Goal: Task Accomplishment & Management: Manage account settings

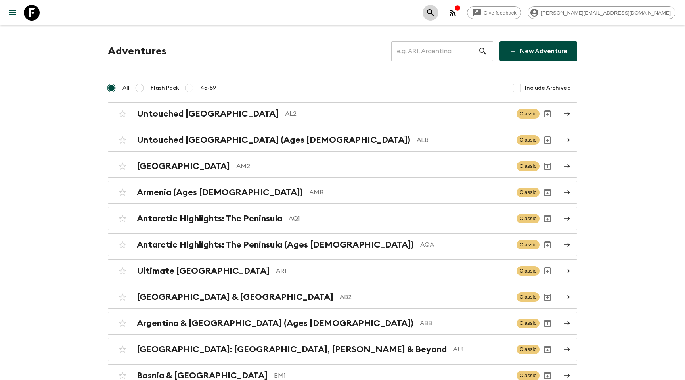
click at [436, 11] on icon "search adventures" at bounding box center [431, 13] width 10 height 10
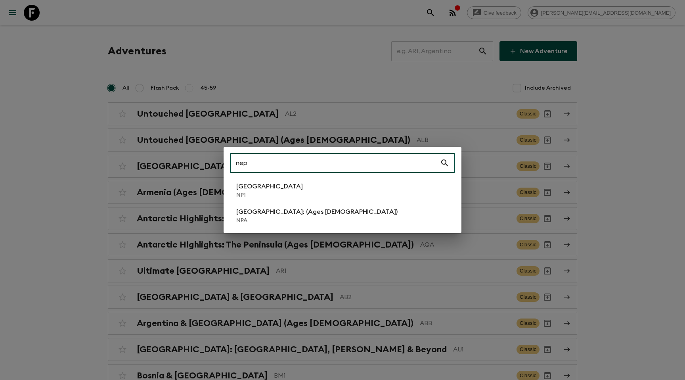
type input "nep"
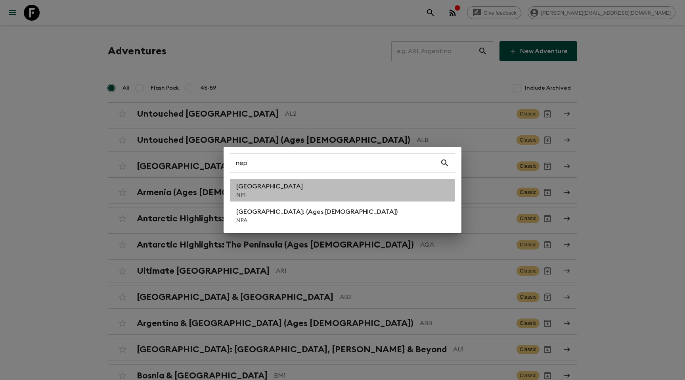
click at [296, 183] on li "Nepal NP1" at bounding box center [342, 190] width 225 height 22
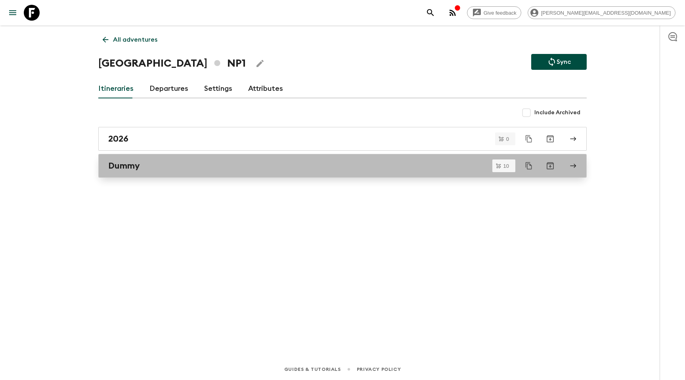
click at [168, 167] on div "Dummy" at bounding box center [335, 166] width 454 height 10
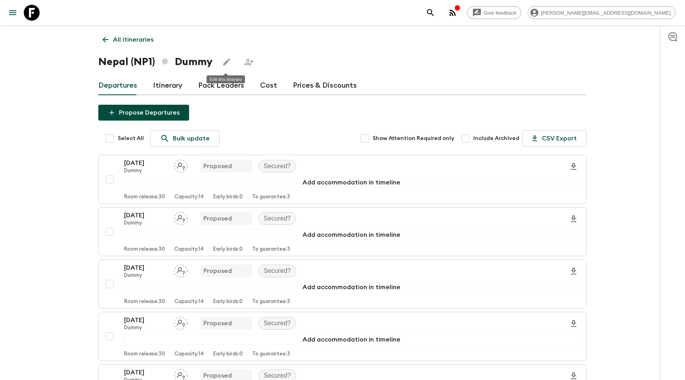
click at [230, 61] on icon "Edit this itinerary" at bounding box center [227, 62] width 10 height 10
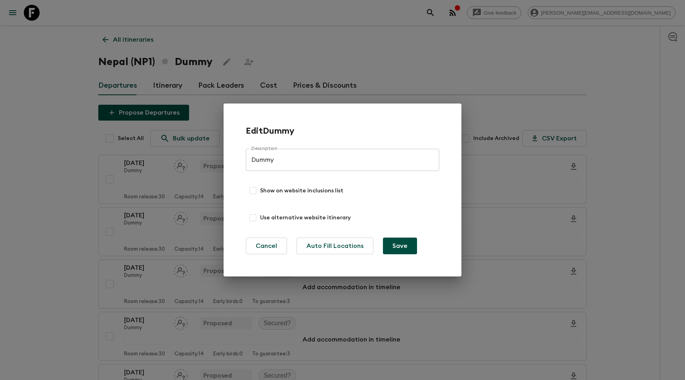
click at [308, 192] on span "Show on website inclusions list" at bounding box center [301, 191] width 83 height 8
click at [260, 192] on input "Show on website inclusions list" at bounding box center [253, 191] width 14 height 14
checkbox input "true"
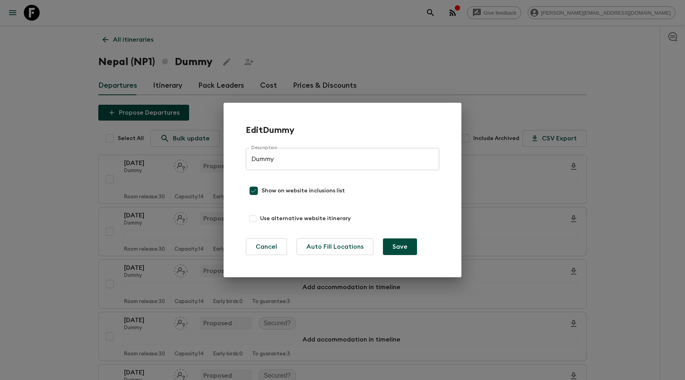
click at [403, 250] on button "Save" at bounding box center [400, 246] width 34 height 17
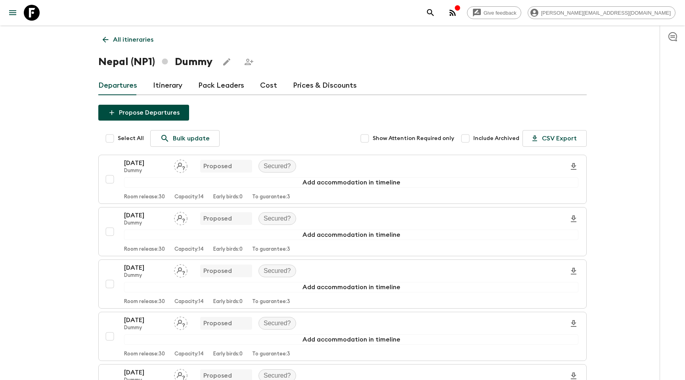
click at [179, 81] on link "Itinerary" at bounding box center [167, 85] width 29 height 19
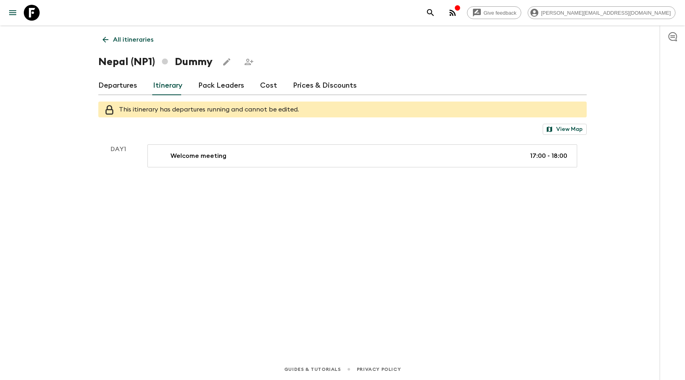
click at [254, 172] on div "All itineraries [GEOGRAPHIC_DATA] (NP1) Dummy Departures Itinerary Pack Leaders…" at bounding box center [343, 180] width 508 height 311
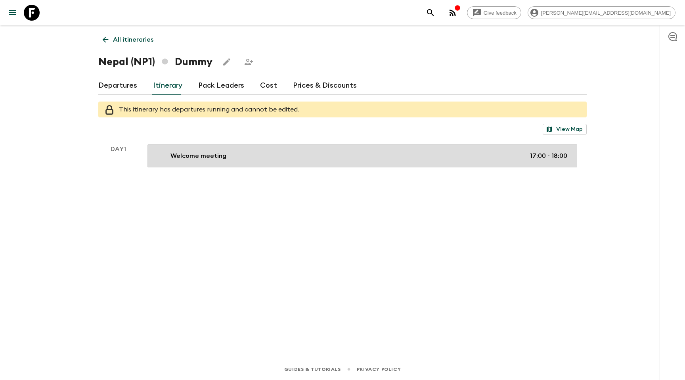
click at [261, 162] on link "Welcome meeting 17:00 - 18:00" at bounding box center [363, 155] width 430 height 23
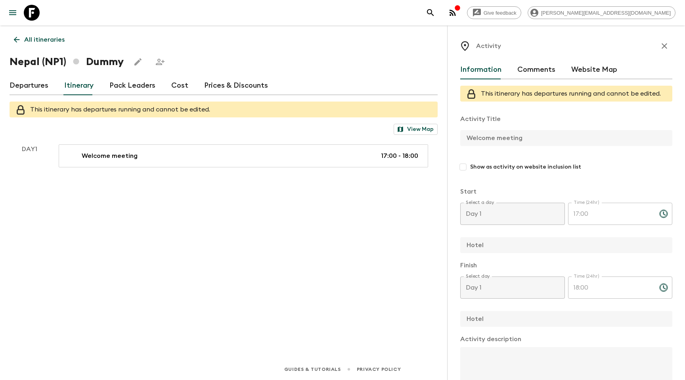
click at [526, 167] on span "Show as activity on website inclusion list" at bounding box center [525, 167] width 111 height 8
click at [470, 167] on input "Show as activity on website inclusion list" at bounding box center [463, 167] width 14 height 14
checkbox input "true"
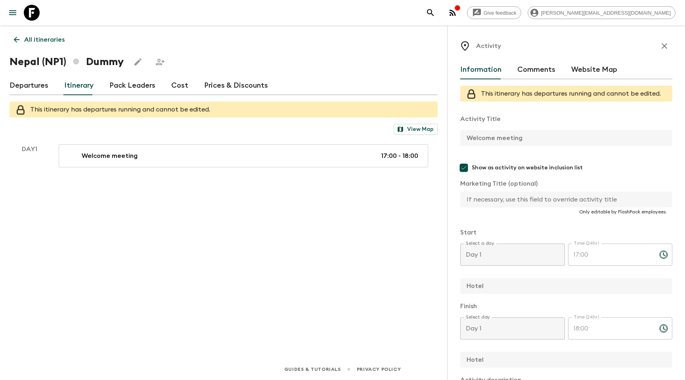
scroll to position [218, 0]
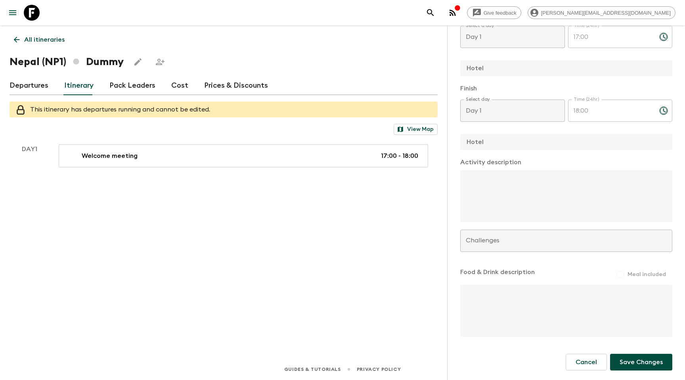
click at [640, 367] on button "Save Changes" at bounding box center [641, 362] width 62 height 17
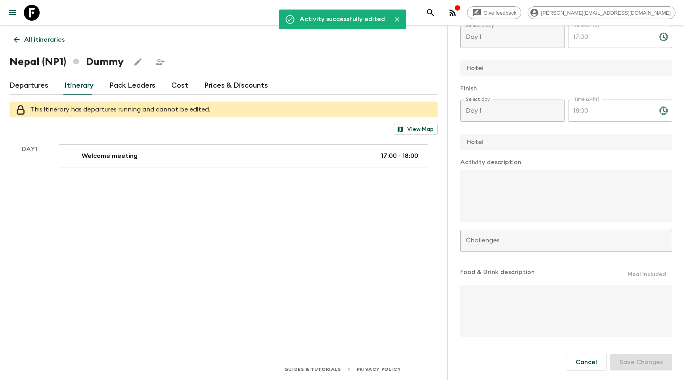
scroll to position [0, 0]
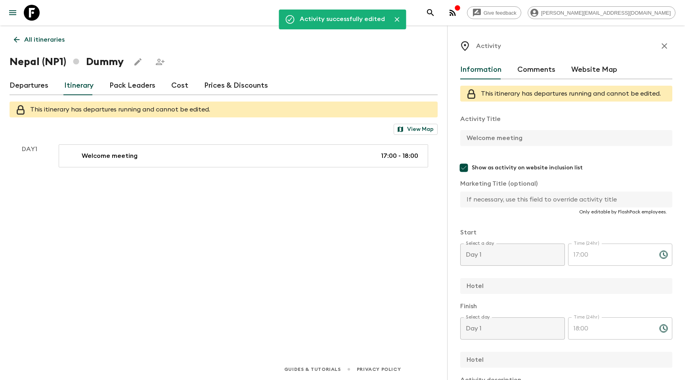
click at [662, 47] on icon "button" at bounding box center [665, 46] width 10 height 10
